Goal: Task Accomplishment & Management: Manage account settings

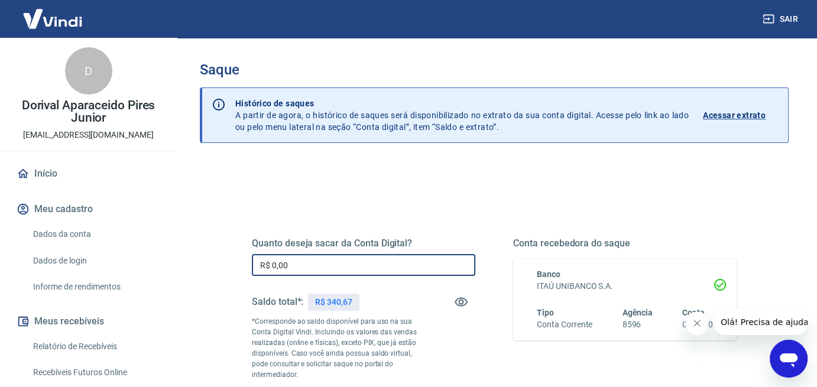
click at [315, 264] on input "R$ 0,00" at bounding box center [363, 265] width 223 height 22
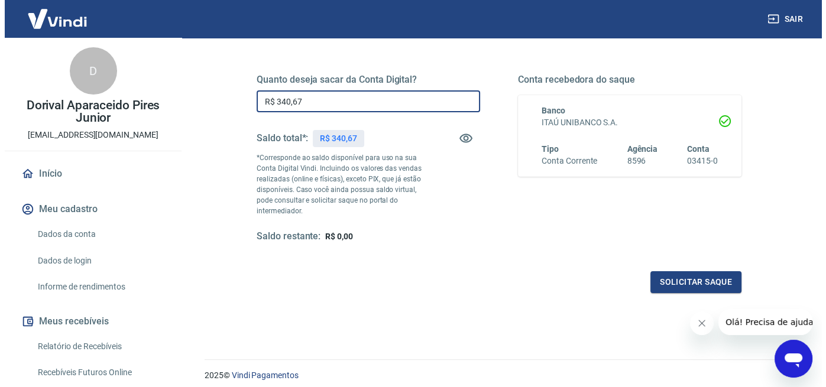
scroll to position [177, 0]
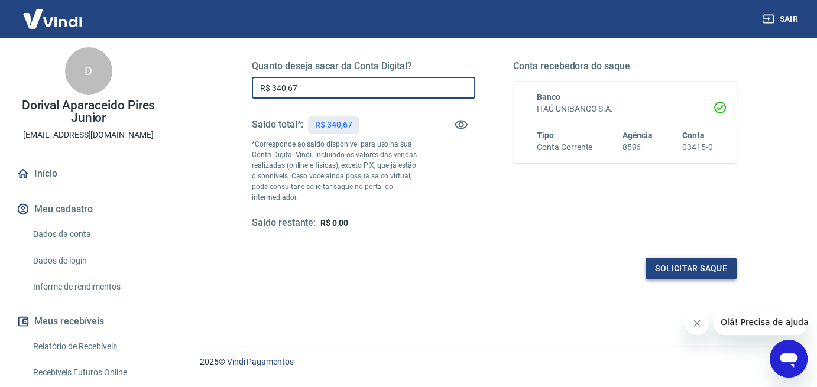
type input "R$ 340,67"
click at [694, 268] on button "Solicitar saque" at bounding box center [690, 269] width 91 height 22
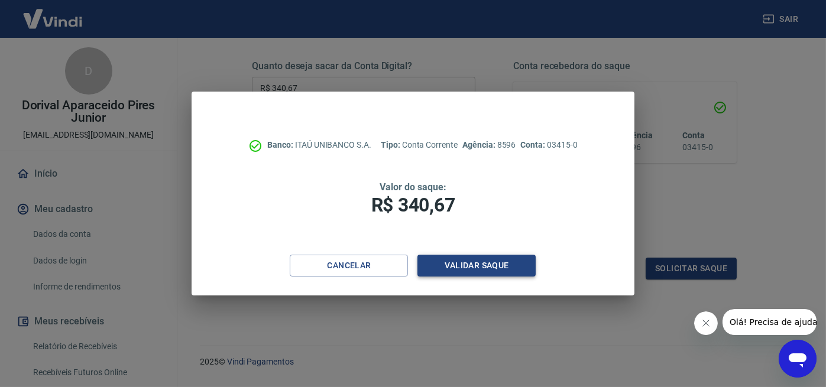
click at [482, 267] on button "Validar saque" at bounding box center [476, 266] width 118 height 22
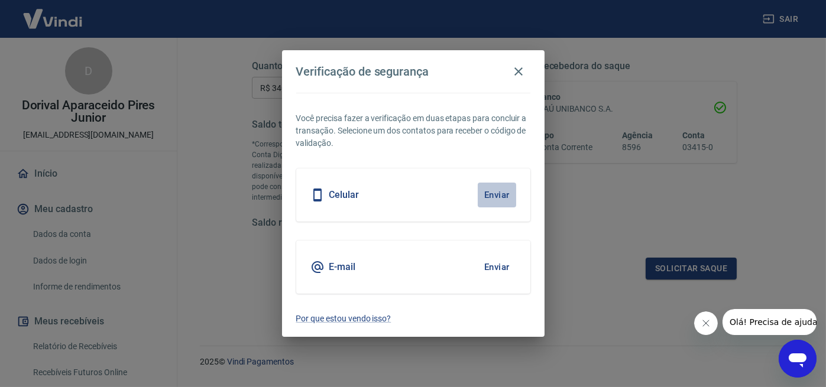
click at [504, 195] on button "Enviar" at bounding box center [497, 195] width 38 height 25
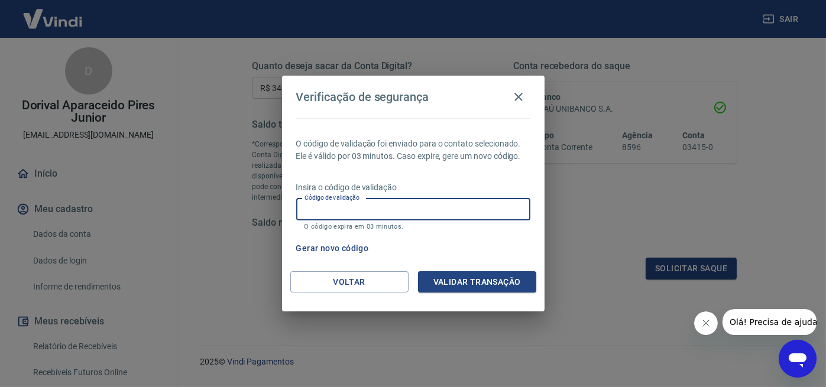
click at [313, 211] on input "Código de validação" at bounding box center [413, 210] width 234 height 22
type input "679344"
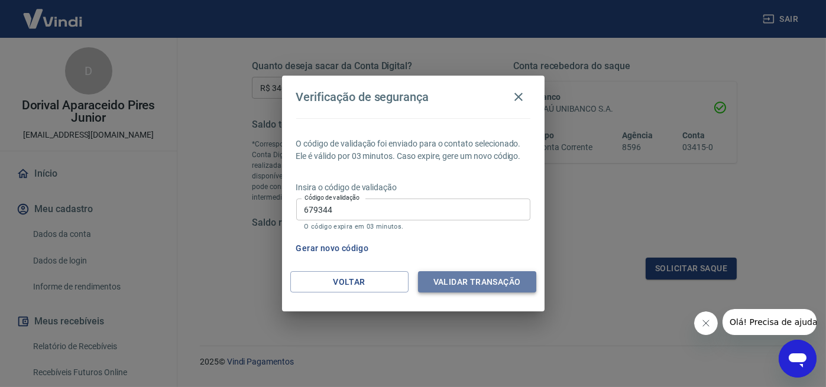
click at [482, 284] on button "Validar transação" at bounding box center [477, 282] width 118 height 22
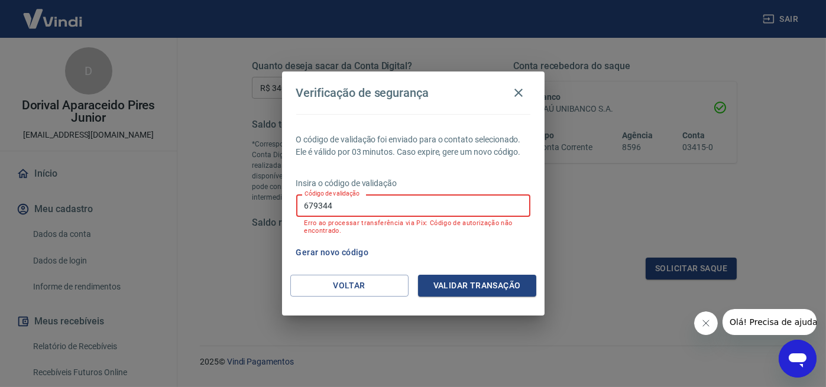
drag, startPoint x: 342, startPoint y: 207, endPoint x: 288, endPoint y: 209, distance: 53.8
click at [288, 209] on div "O código de validação foi enviado para o contato selecionado. Ele é válido por …" at bounding box center [413, 194] width 262 height 161
type input "970742"
click at [491, 281] on button "Validar transação" at bounding box center [477, 286] width 118 height 22
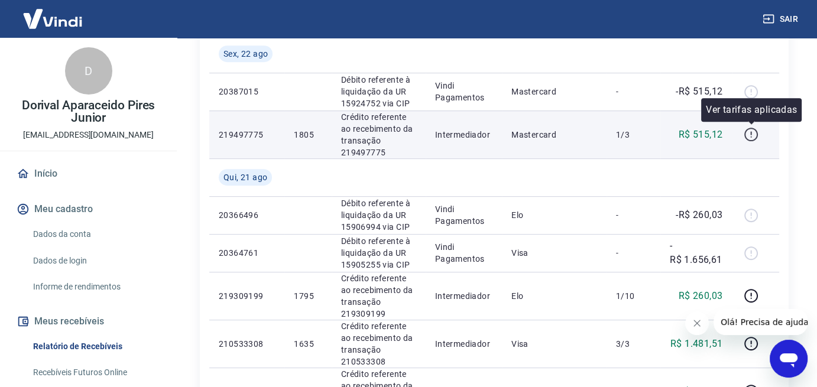
click at [754, 137] on icon "button" at bounding box center [750, 134] width 15 height 15
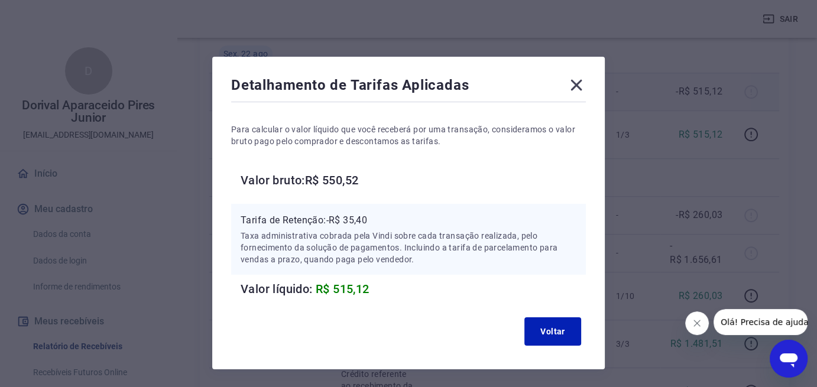
click at [577, 84] on icon at bounding box center [576, 85] width 11 height 11
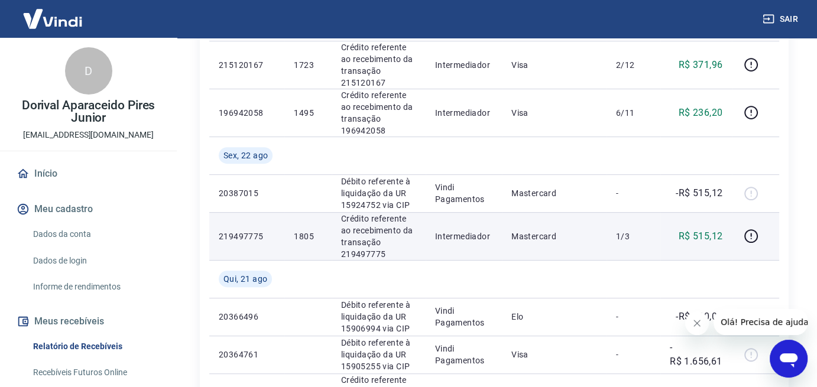
scroll to position [414, 0]
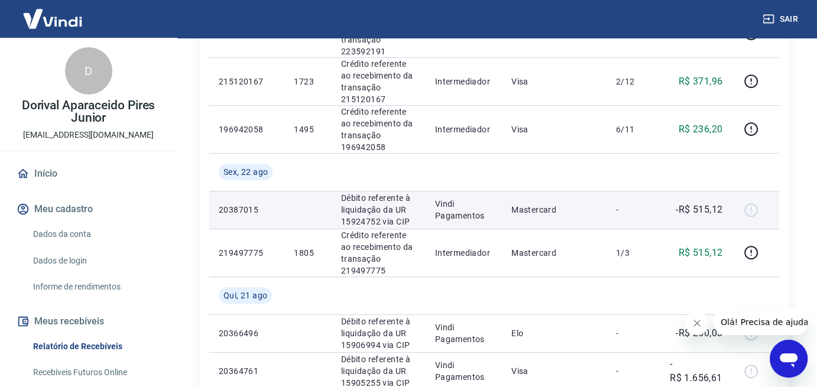
click at [749, 208] on div at bounding box center [755, 209] width 28 height 19
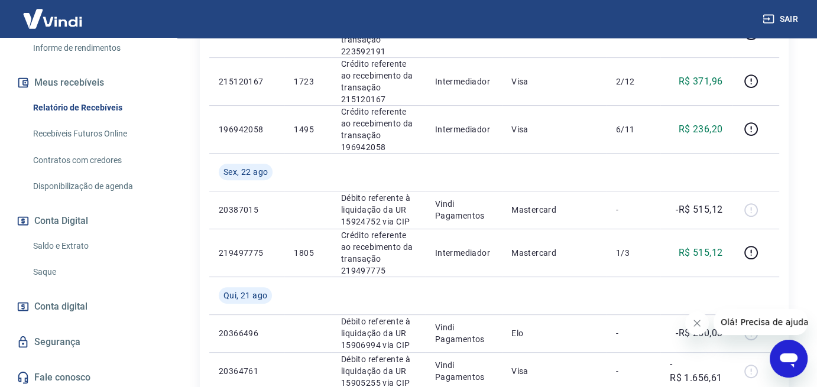
scroll to position [241, 0]
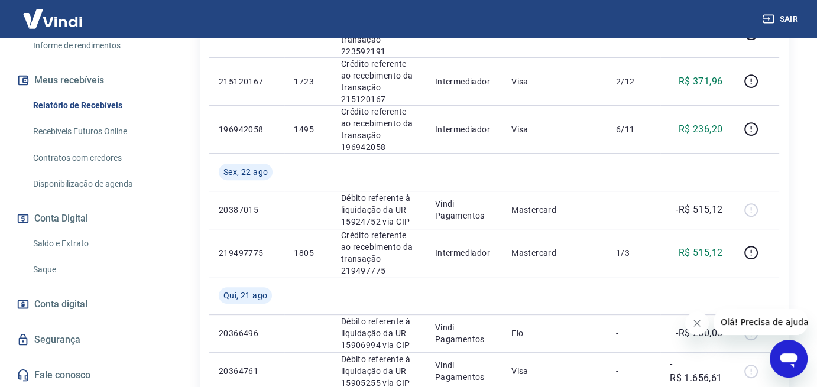
click at [74, 247] on link "Saldo e Extrato" at bounding box center [95, 244] width 134 height 24
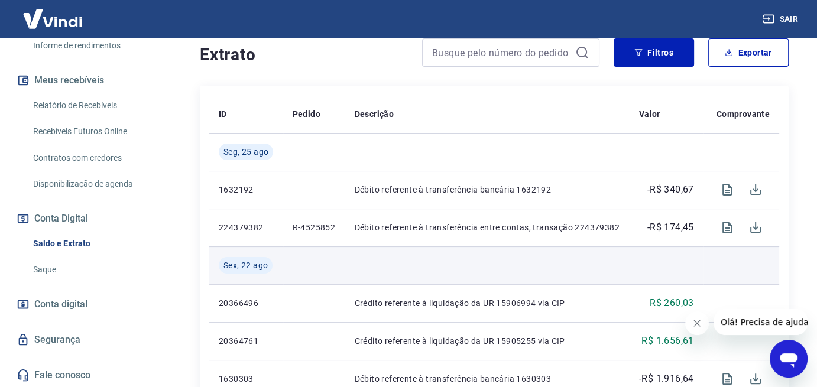
scroll to position [236, 0]
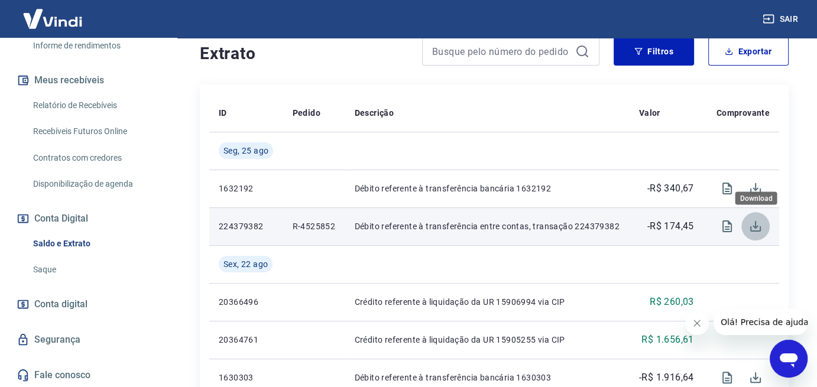
click at [756, 228] on icon "Download" at bounding box center [755, 226] width 11 height 11
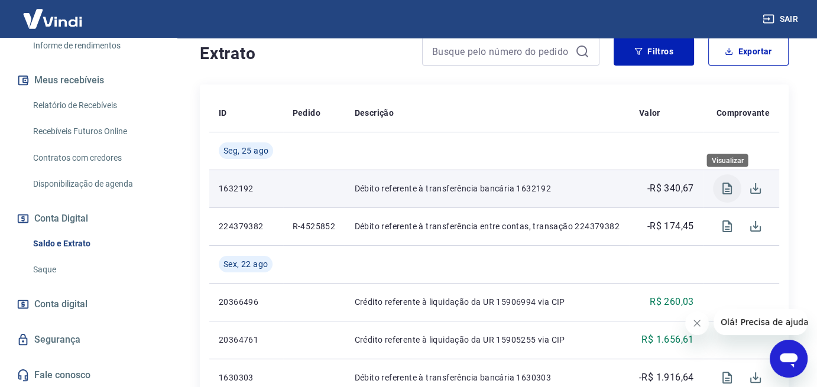
click at [725, 188] on icon "Visualizar" at bounding box center [727, 188] width 14 height 14
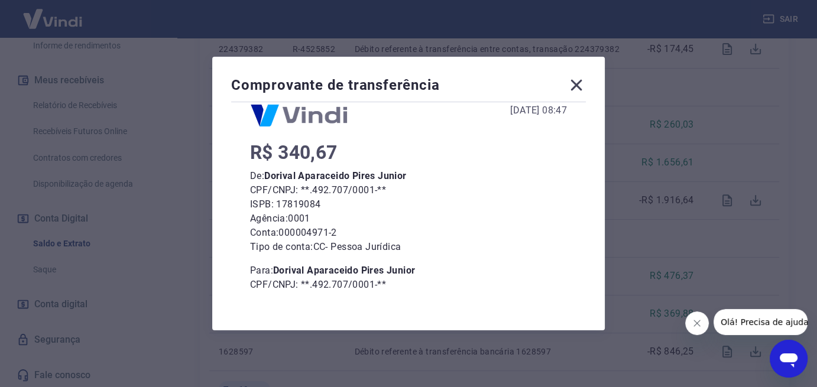
scroll to position [14, 0]
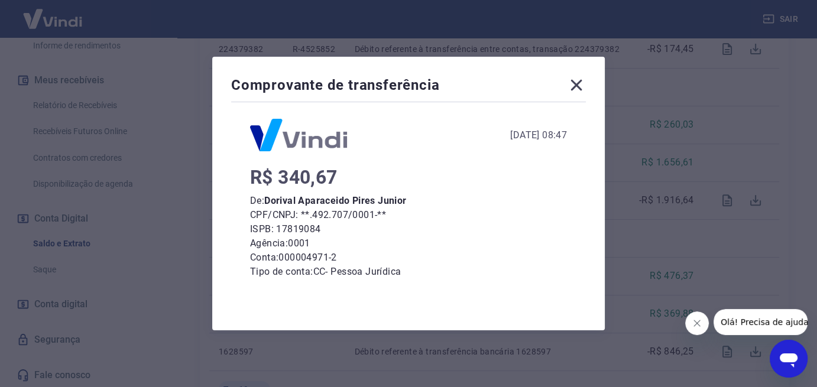
click at [583, 85] on icon at bounding box center [576, 85] width 19 height 19
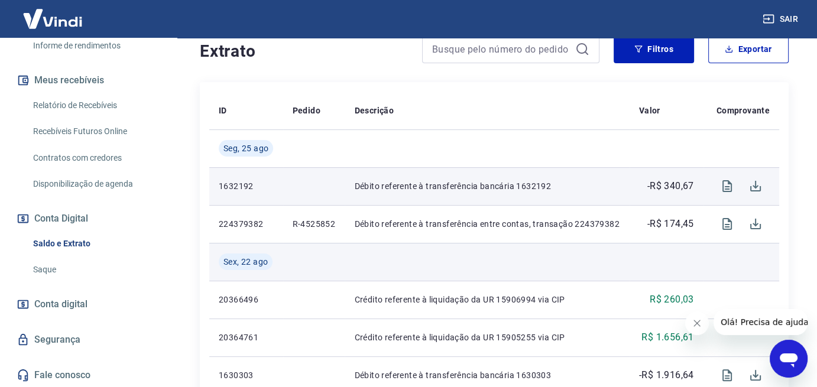
scroll to position [236, 0]
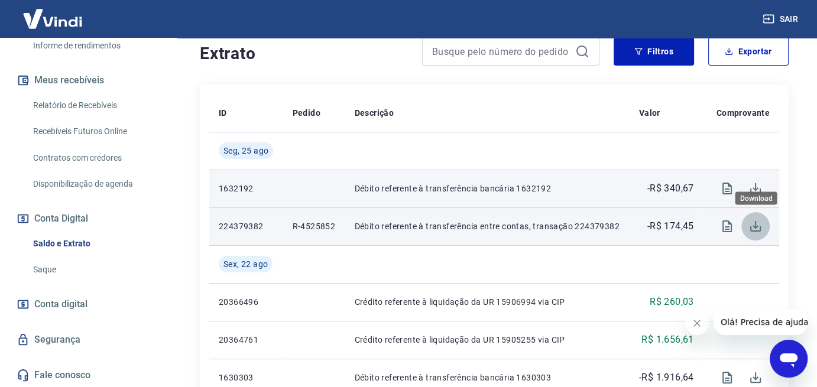
click at [758, 229] on icon "Download" at bounding box center [755, 226] width 14 height 14
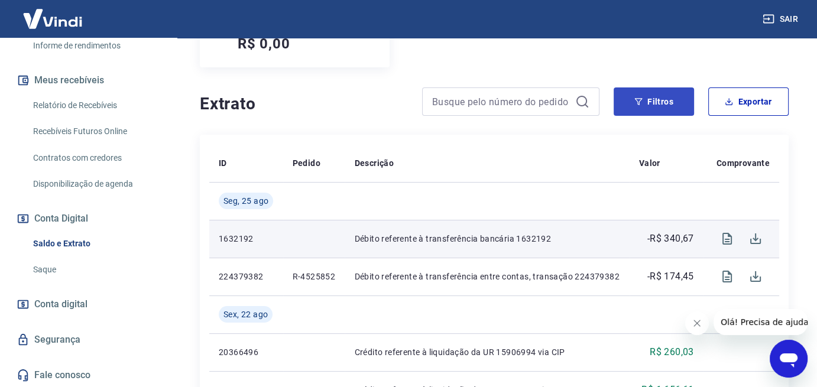
scroll to position [177, 0]
